Goal: Task Accomplishment & Management: Understand process/instructions

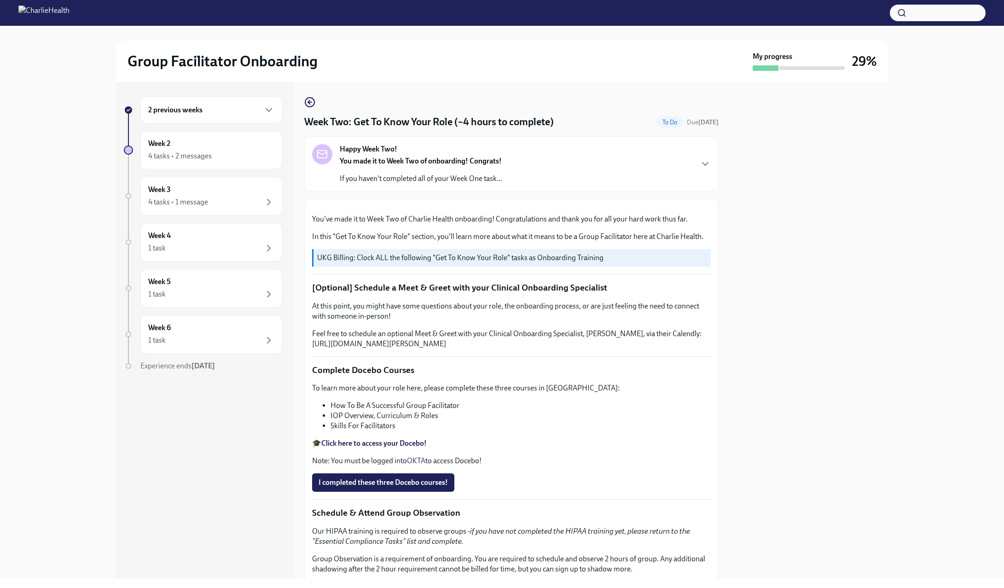
click at [207, 113] on div "2 previous weeks" at bounding box center [211, 110] width 126 height 11
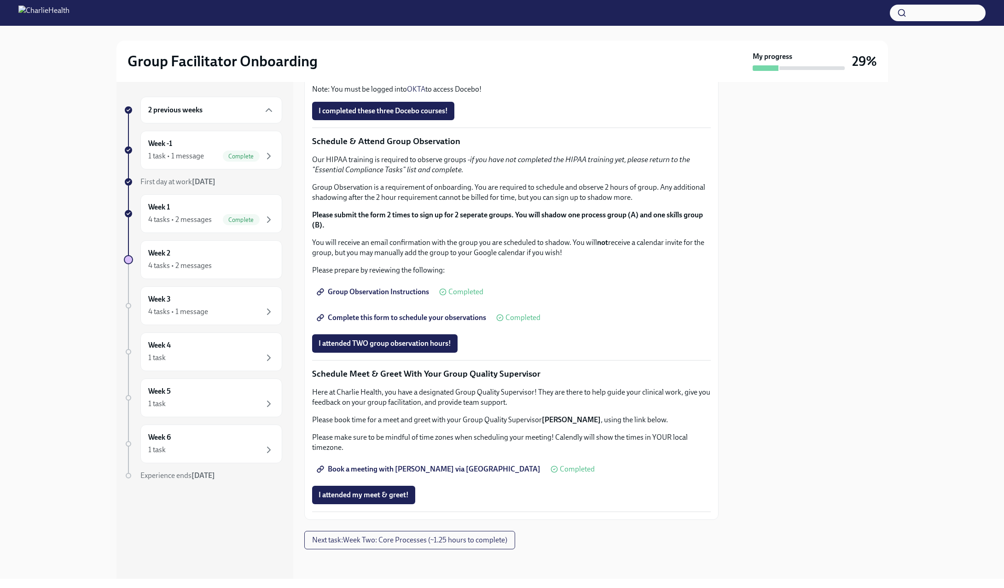
click at [840, 282] on div at bounding box center [809, 330] width 158 height 497
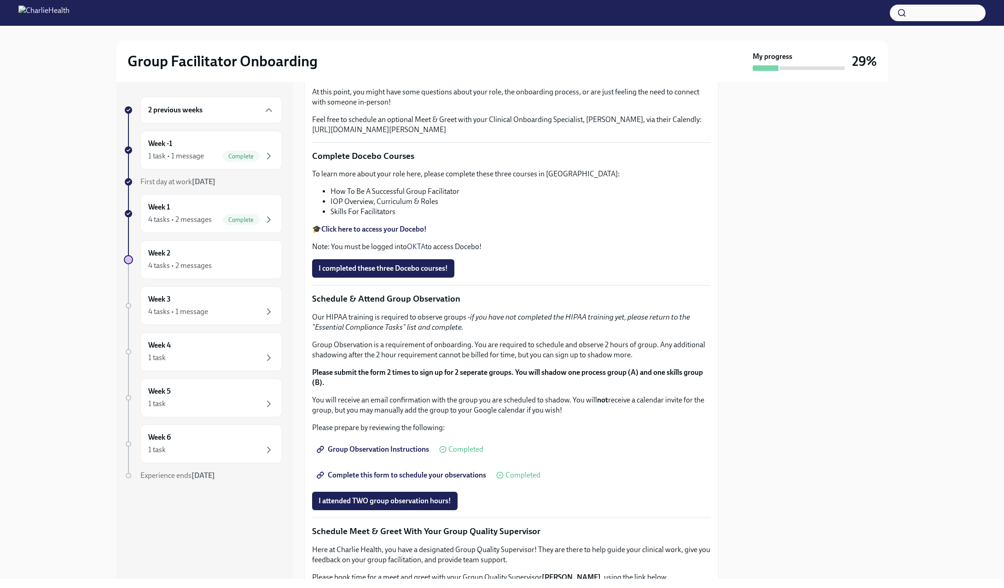
scroll to position [184, 0]
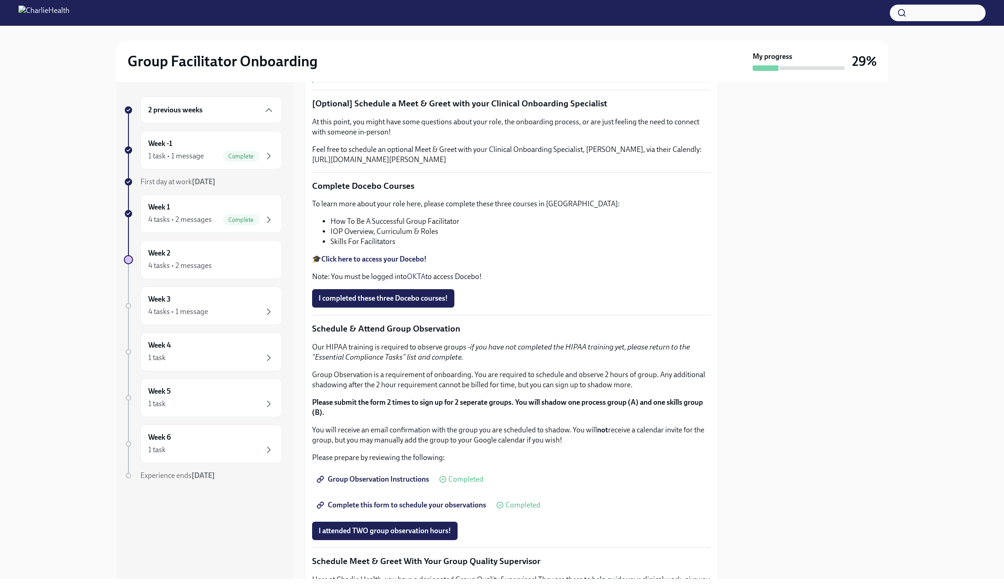
click at [204, 114] on div "2 previous weeks" at bounding box center [211, 110] width 126 height 11
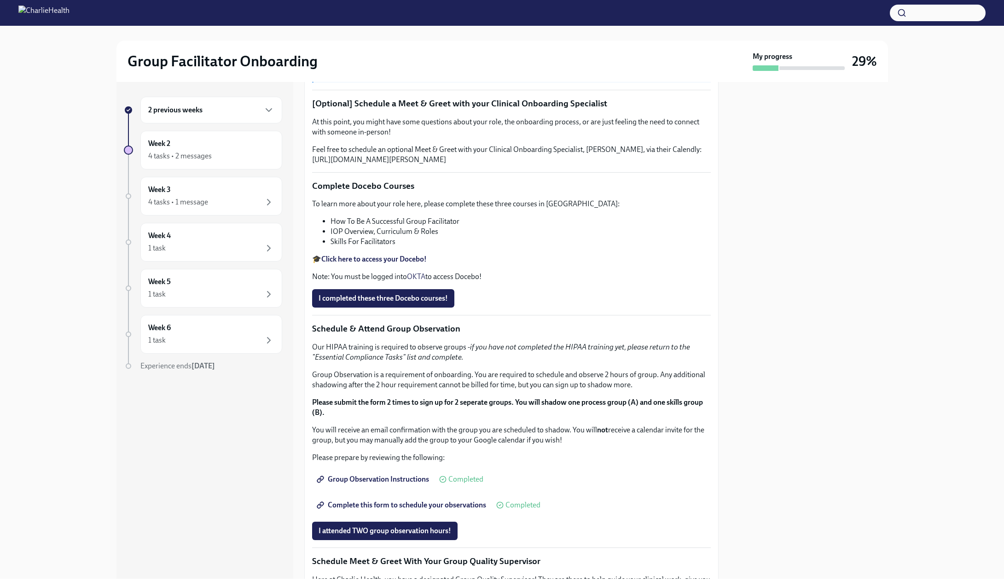
click at [198, 113] on h6 "2 previous weeks" at bounding box center [175, 110] width 54 height 10
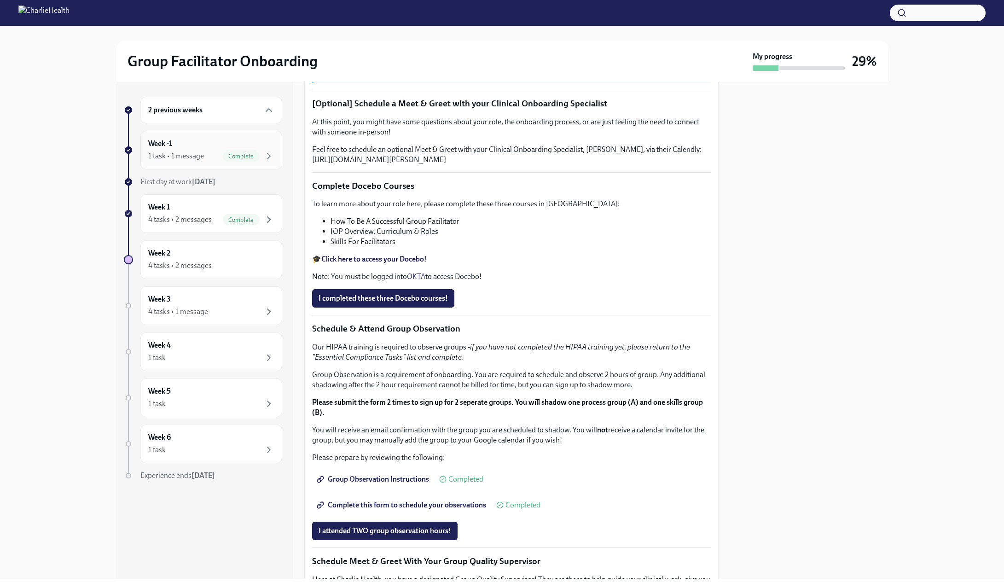
click at [184, 151] on div "1 task • 1 message Complete" at bounding box center [211, 156] width 126 height 11
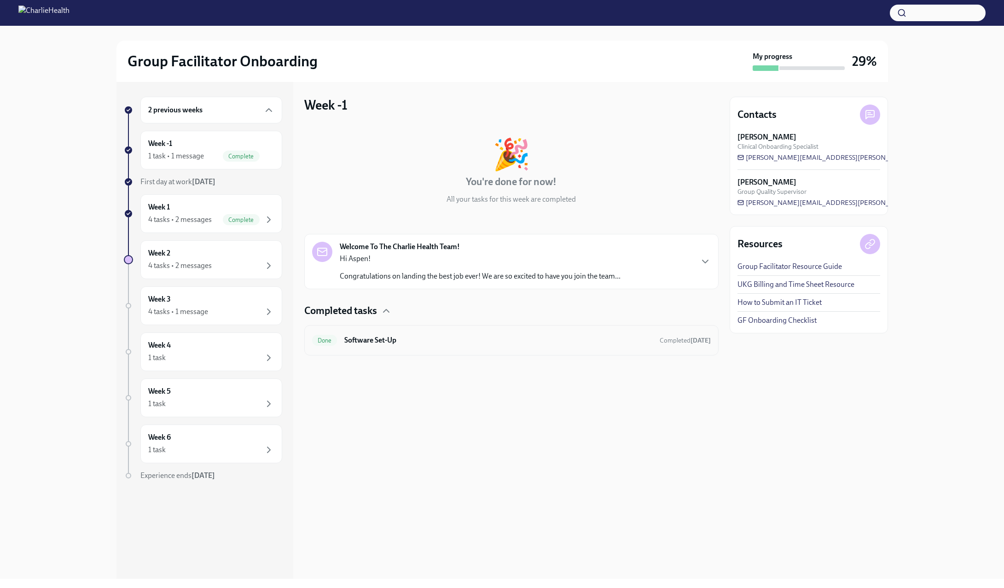
click at [367, 344] on h6 "Software Set-Up" at bounding box center [498, 340] width 308 height 10
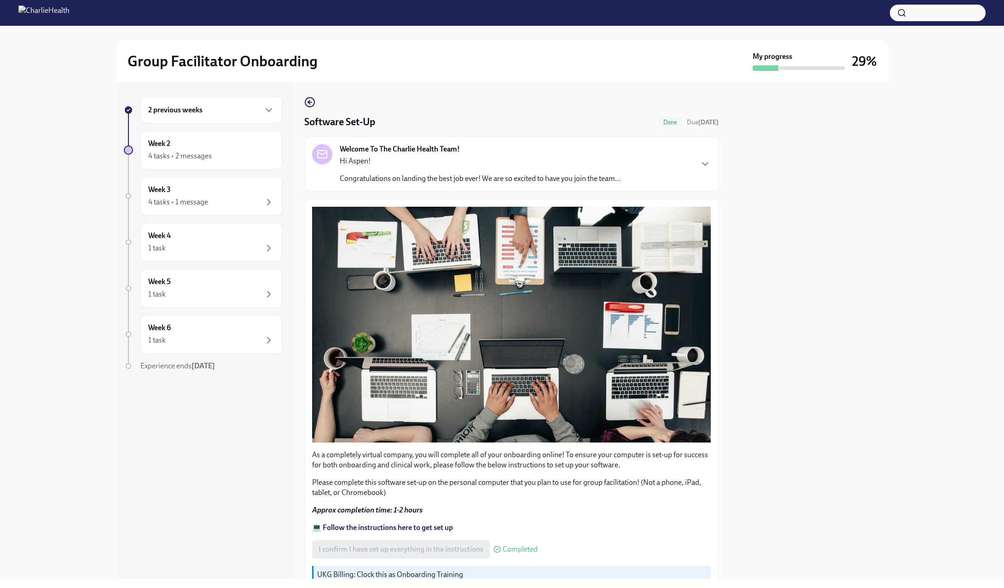
click at [209, 101] on div "2 previous weeks" at bounding box center [211, 110] width 142 height 27
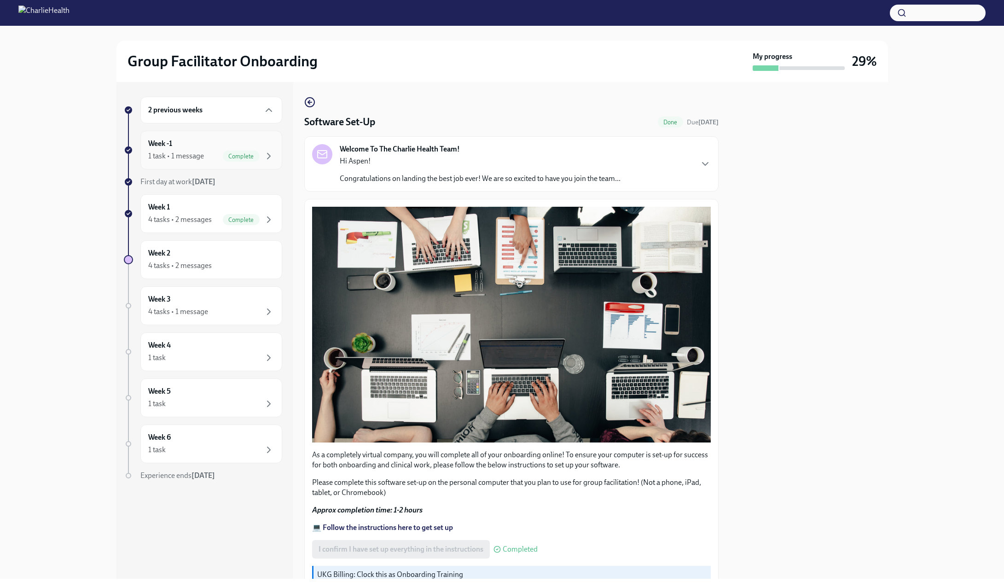
click at [186, 151] on div "Week -1 1 task • 1 message Complete" at bounding box center [211, 150] width 126 height 23
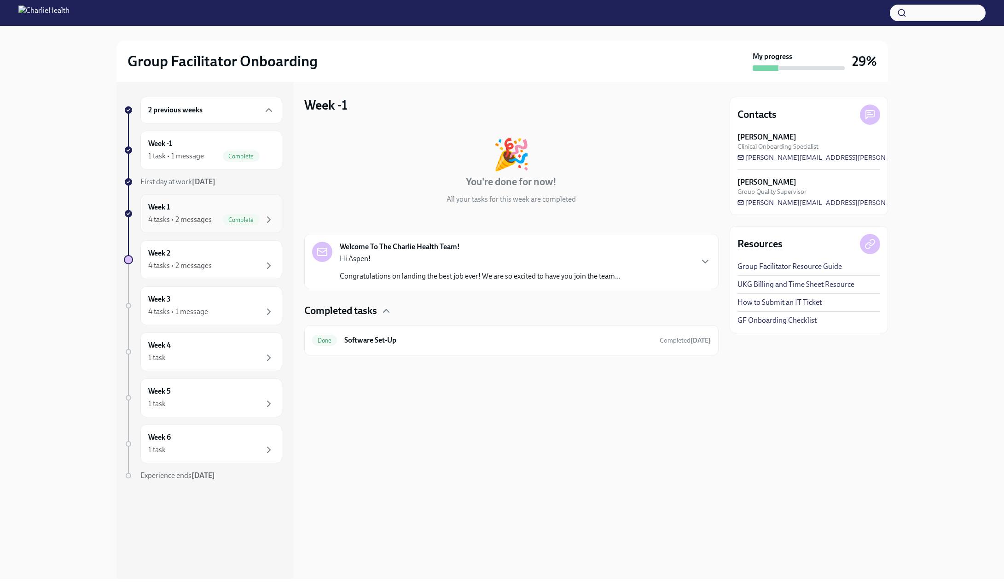
click at [175, 212] on div "Week 1 4 tasks • 2 messages Complete" at bounding box center [211, 213] width 126 height 23
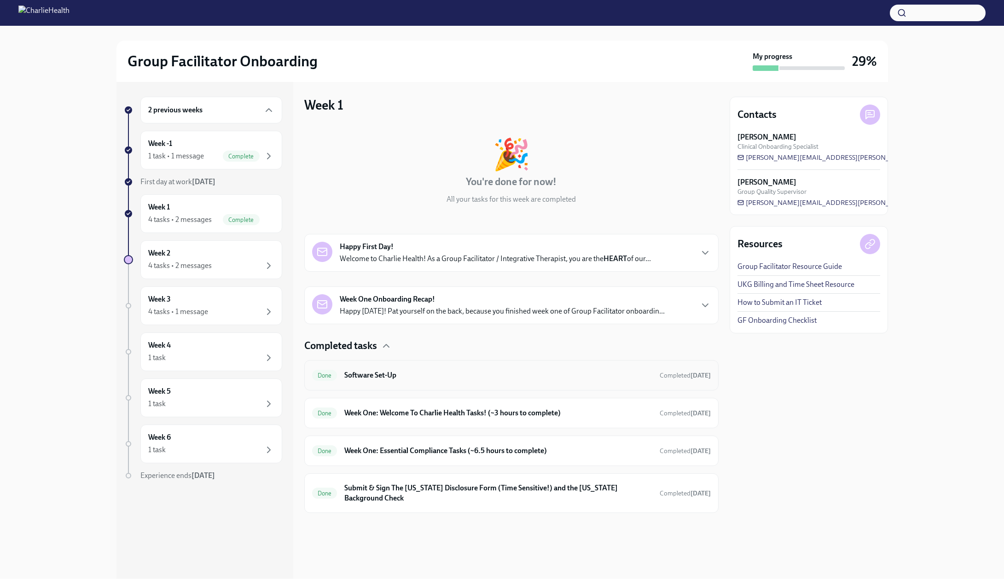
click at [489, 387] on div "Done Software Set-Up Completed [DATE]" at bounding box center [511, 375] width 414 height 30
click at [462, 417] on h6 "Week One: Welcome To Charlie Health Tasks! (~3 hours to complete)" at bounding box center [498, 413] width 308 height 10
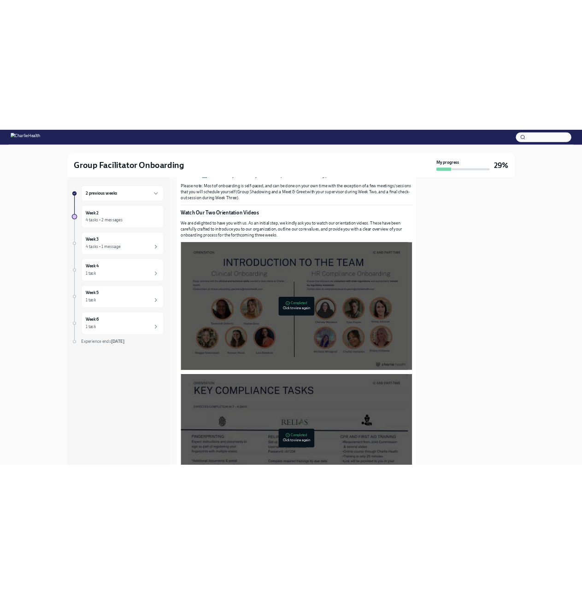
scroll to position [102, 0]
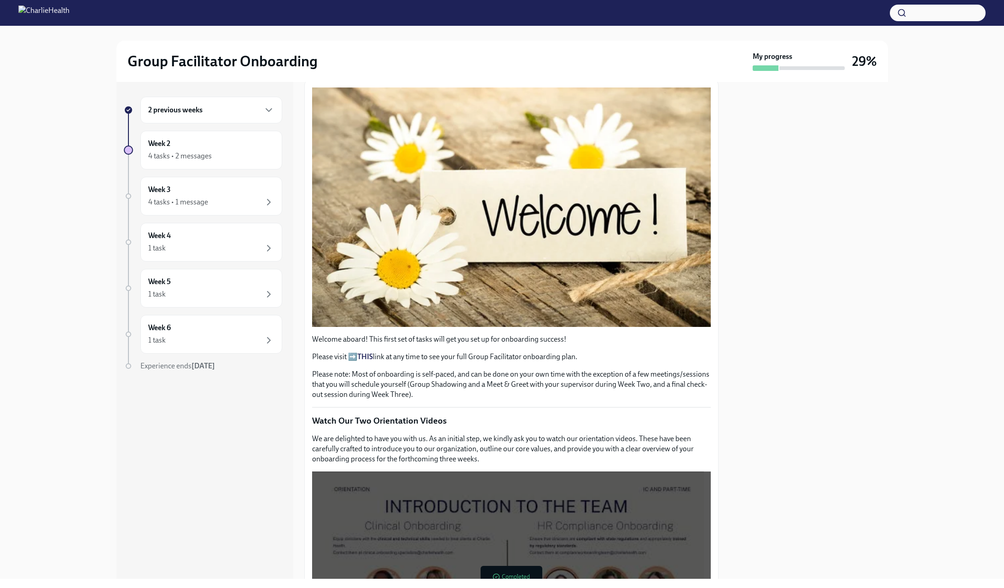
click at [952, 236] on div "2 previous weeks Week 2 4 tasks • 2 messages Week 3 4 tasks • 1 message Week 4 …" at bounding box center [502, 330] width 975 height 497
click at [784, 193] on div at bounding box center [809, 330] width 158 height 497
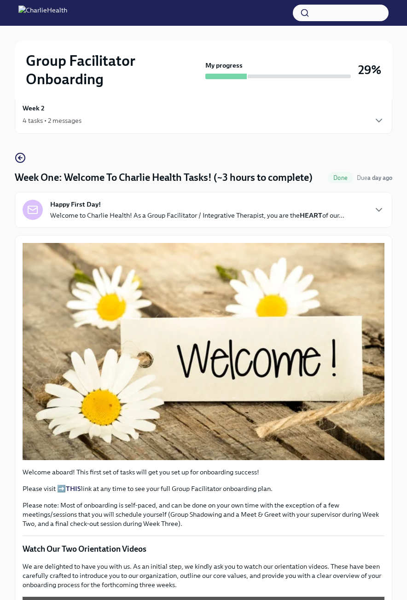
scroll to position [0, 0]
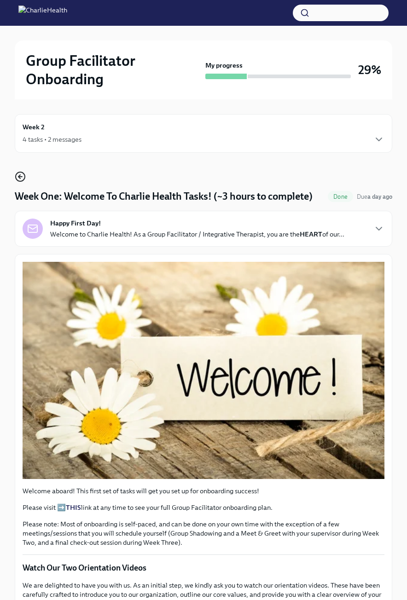
click at [17, 177] on icon "button" at bounding box center [20, 176] width 11 height 11
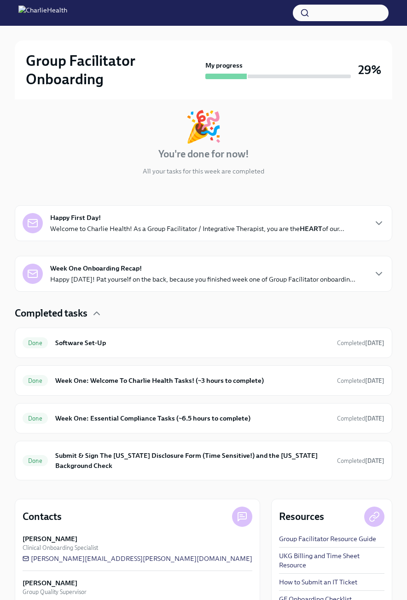
scroll to position [132, 0]
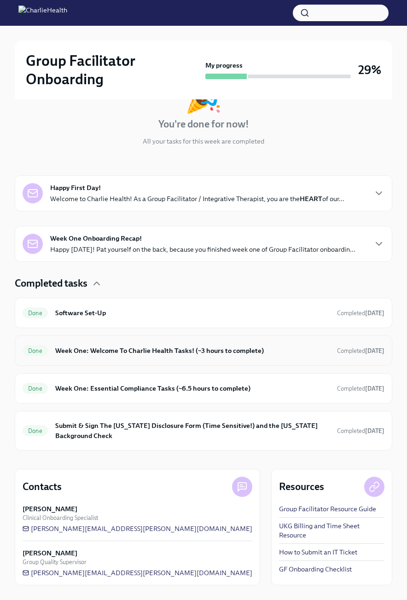
click at [111, 352] on h6 "Week One: Welcome To Charlie Health Tasks! (~3 hours to complete)" at bounding box center [192, 351] width 274 height 10
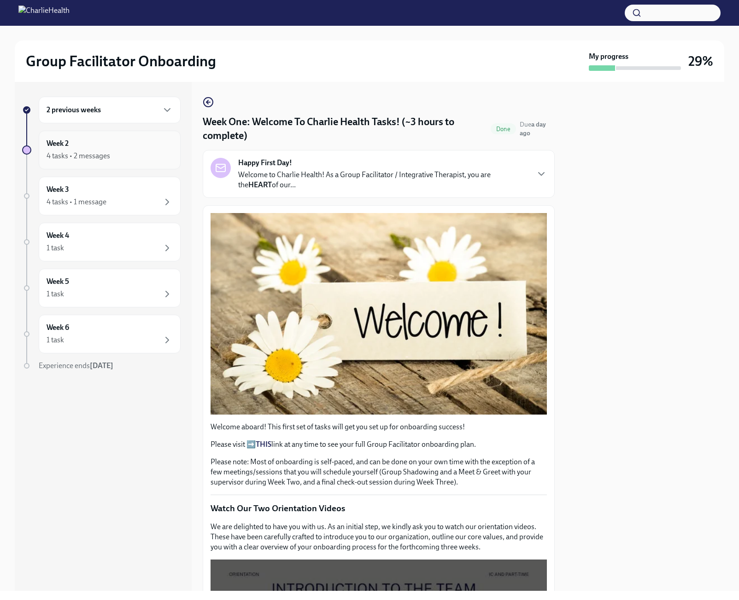
click at [84, 163] on div "Week 2 4 tasks • 2 messages" at bounding box center [110, 150] width 142 height 39
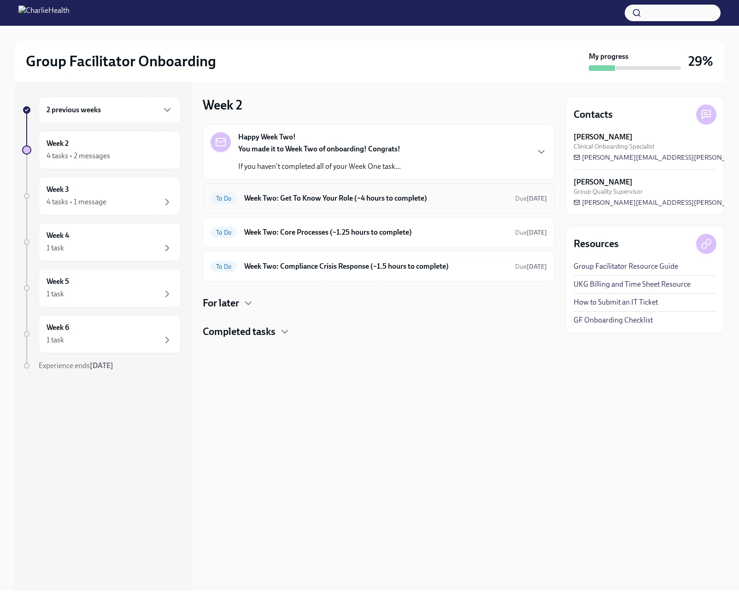
click at [281, 197] on h6 "Week Two: Get To Know Your Role (~4 hours to complete)" at bounding box center [375, 198] width 263 height 10
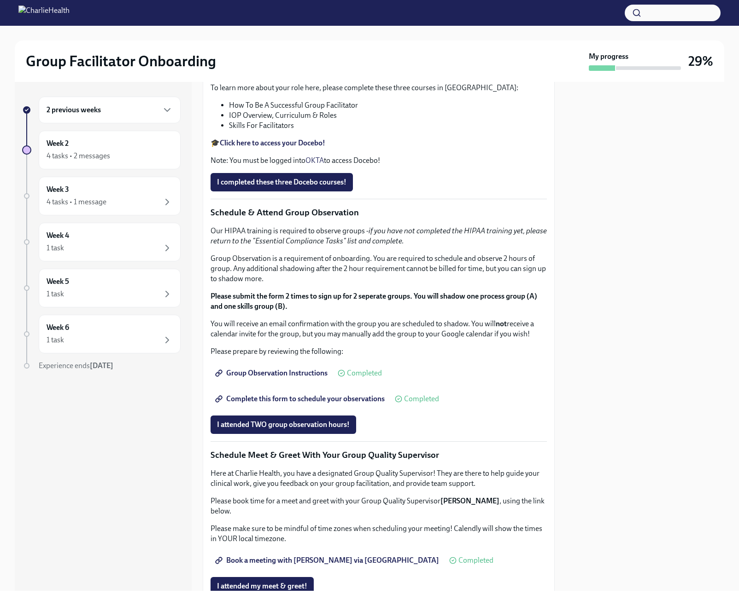
scroll to position [324, 0]
